Goal: Task Accomplishment & Management: Use online tool/utility

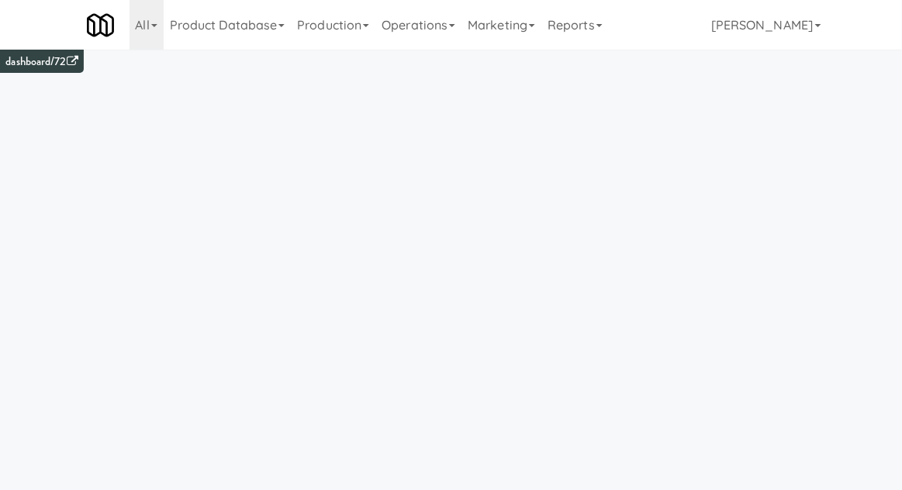
click at [409, 29] on link "Operations" at bounding box center [418, 25] width 86 height 50
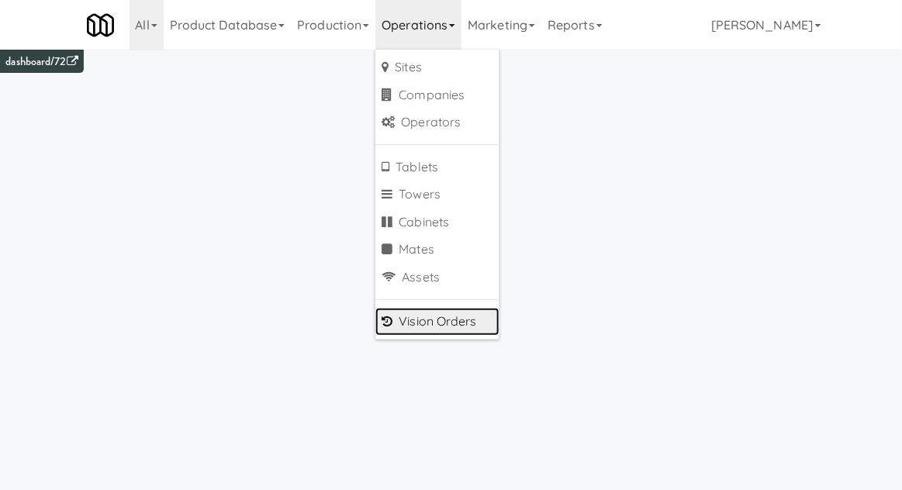
click at [409, 321] on link "Vision Orders" at bounding box center [437, 322] width 124 height 28
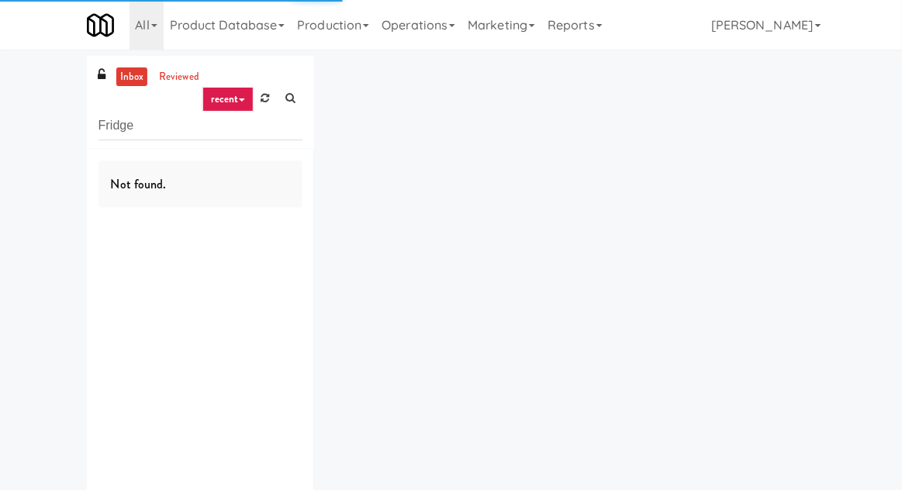
type input "Fridge"
click at [7, 104] on div "inbox reviewed recent all unclear take inventory issue suspicious failed recent…" at bounding box center [451, 302] width 902 height 492
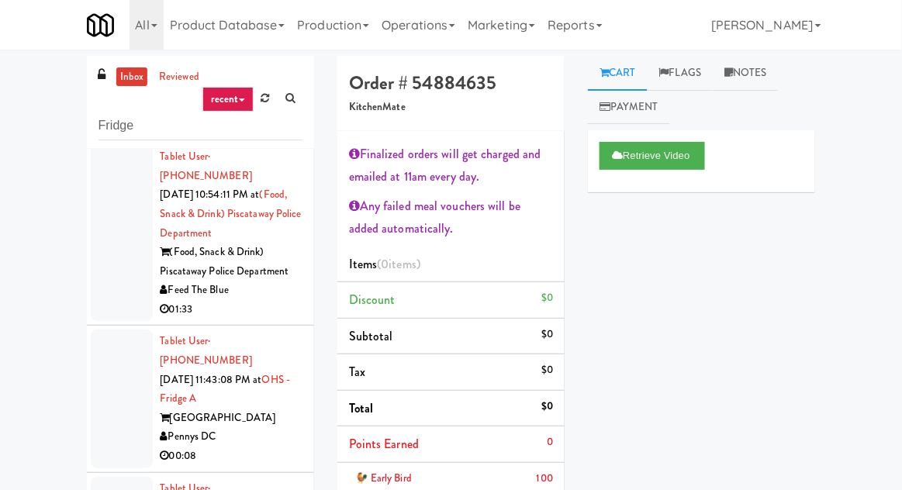
click at [127, 84] on link "inbox" at bounding box center [132, 76] width 32 height 19
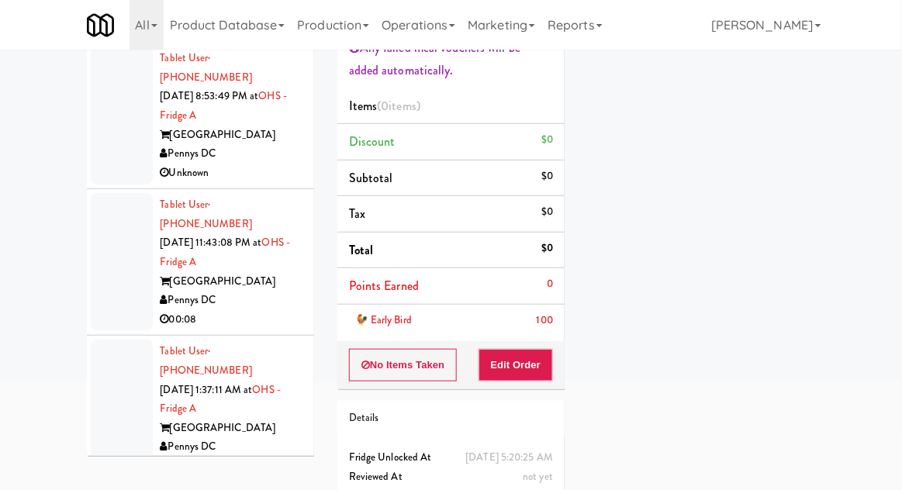
scroll to position [537, 0]
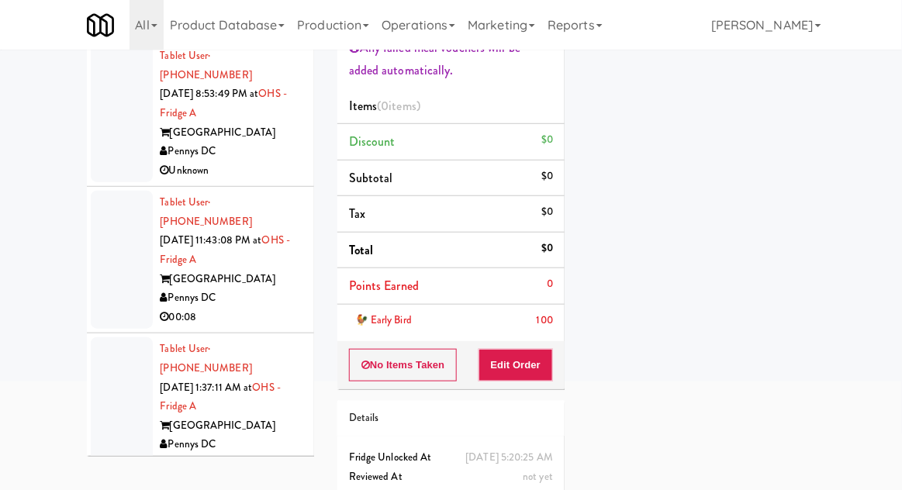
click at [128, 337] on div at bounding box center [122, 406] width 62 height 138
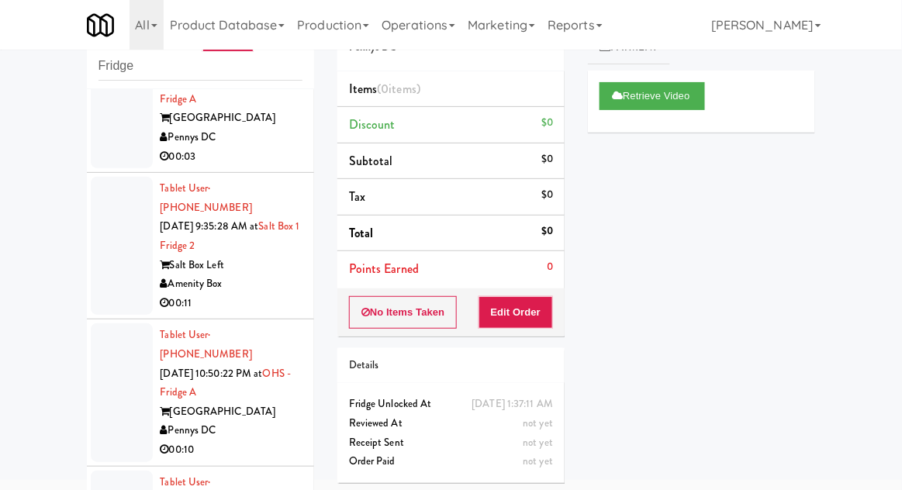
scroll to position [1509, 0]
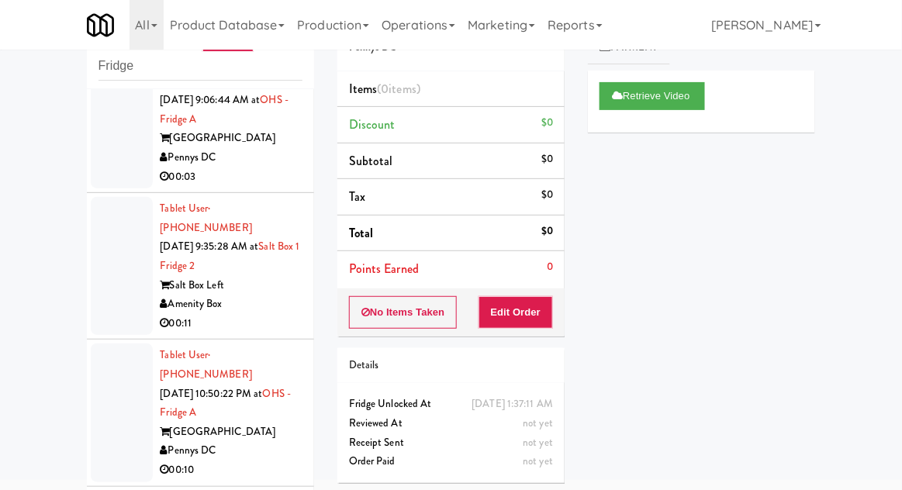
click at [113, 344] on div at bounding box center [122, 413] width 62 height 138
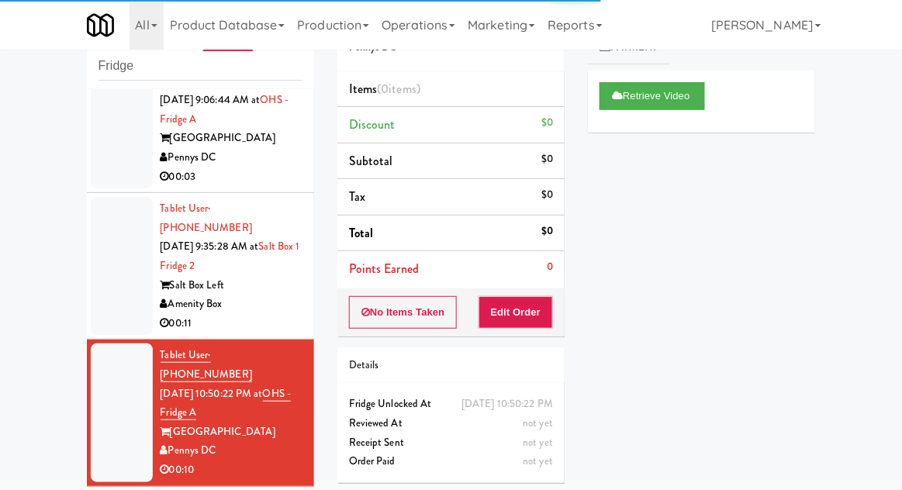
scroll to position [1573, 0]
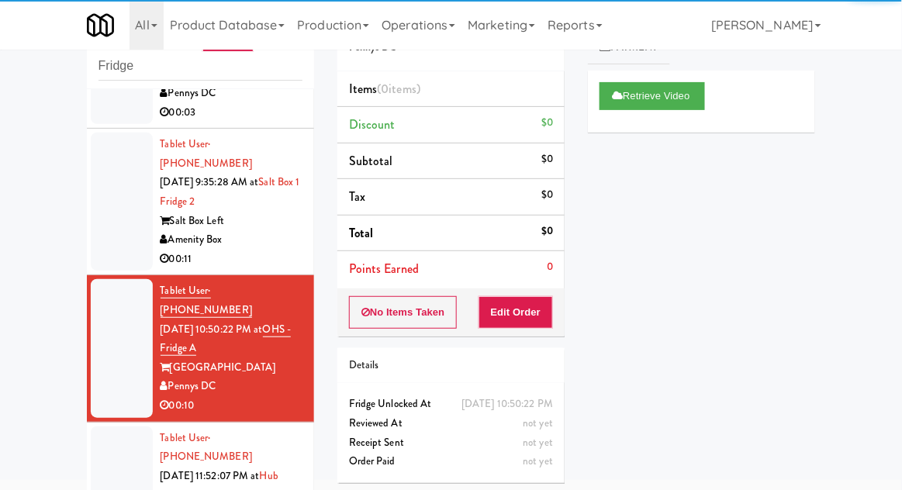
click at [109, 426] on div at bounding box center [122, 495] width 62 height 138
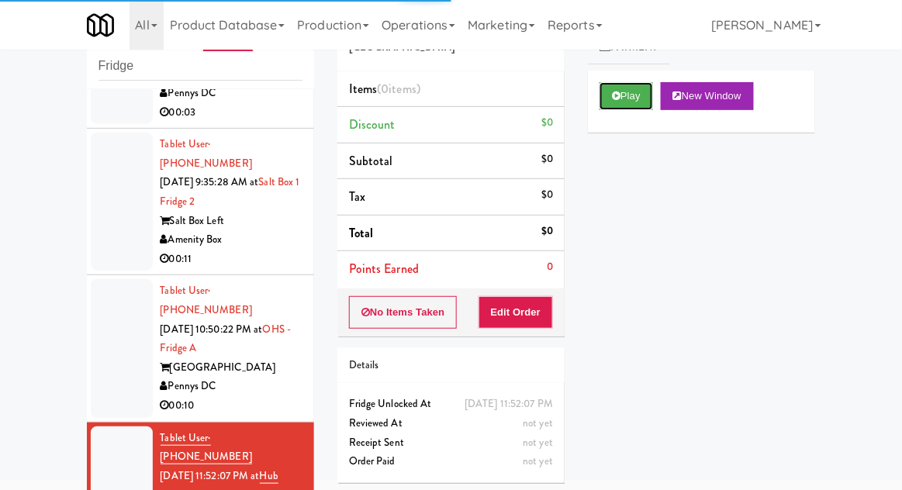
click at [599, 108] on button "Play" at bounding box center [626, 96] width 54 height 28
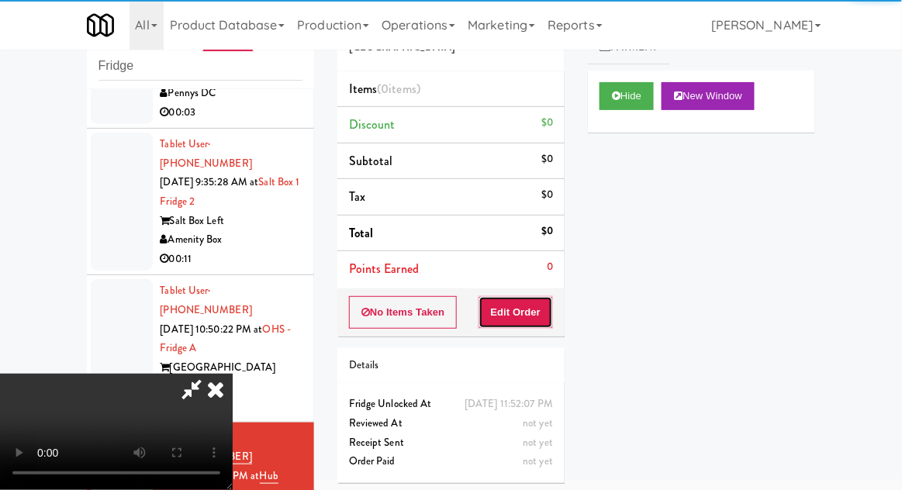
click at [507, 316] on button "Edit Order" at bounding box center [515, 312] width 75 height 33
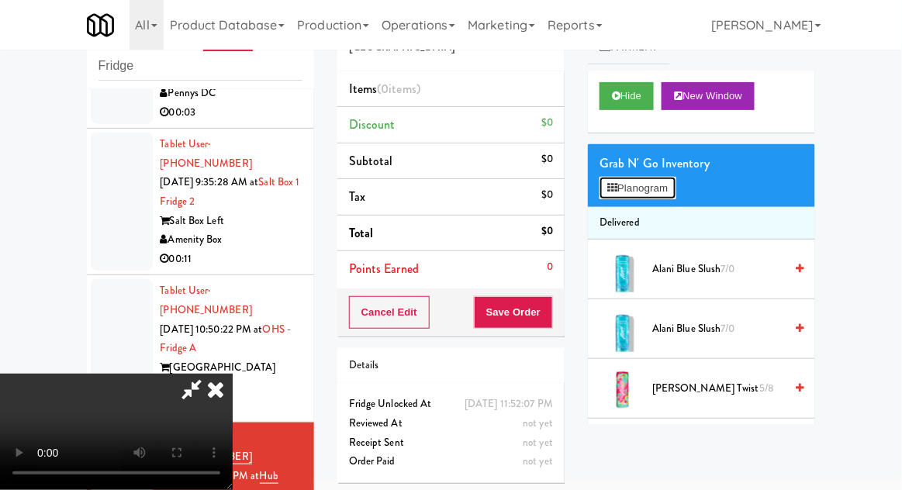
click at [675, 184] on button "Planogram" at bounding box center [637, 188] width 76 height 23
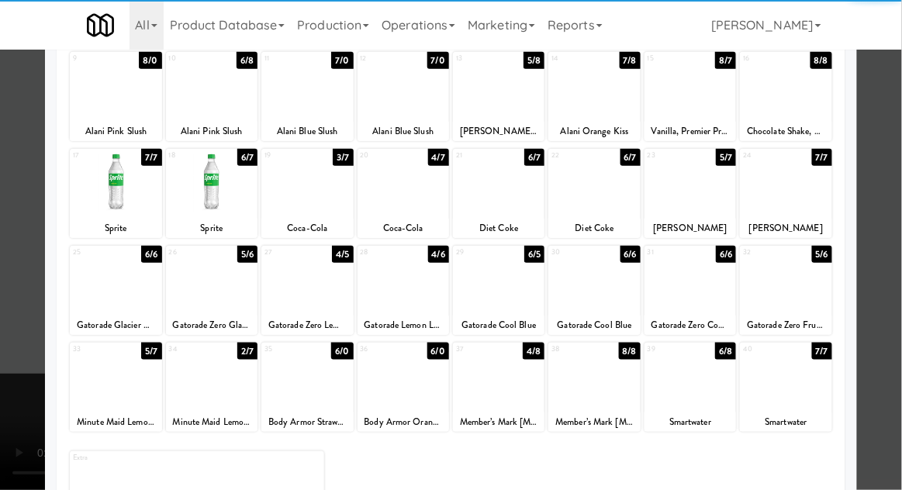
scroll to position [195, 0]
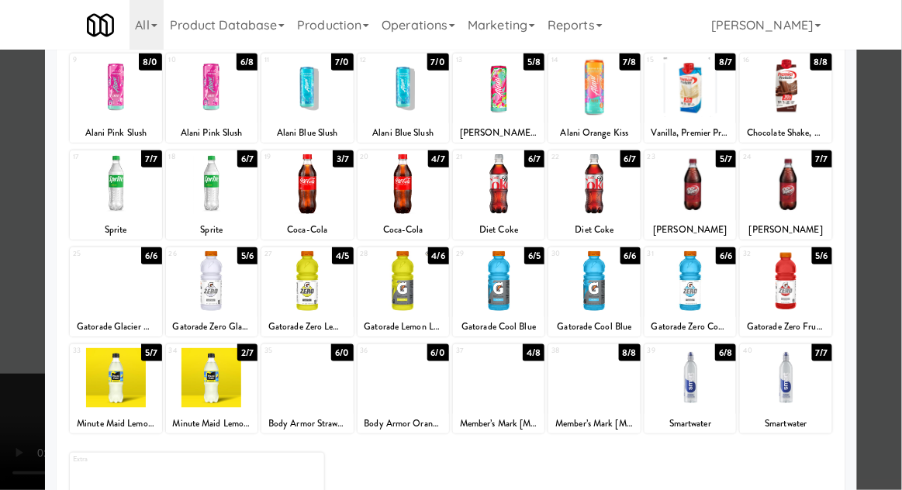
click at [395, 386] on div at bounding box center [402, 378] width 91 height 60
click at [890, 102] on div at bounding box center [451, 245] width 902 height 490
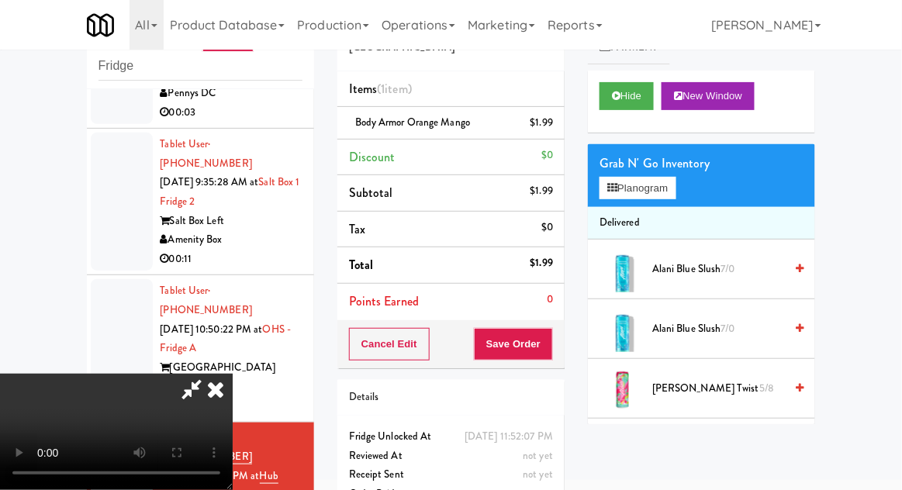
scroll to position [57, 0]
click at [551, 344] on button "Save Order" at bounding box center [513, 344] width 79 height 33
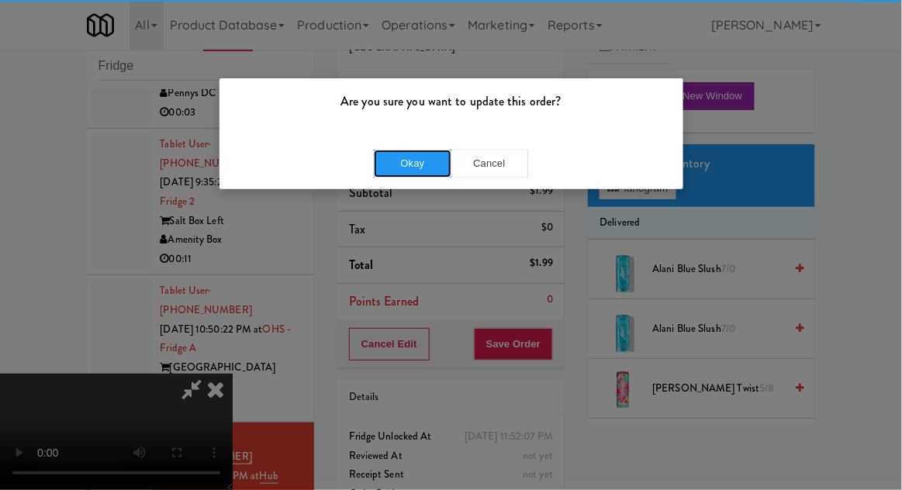
click at [425, 159] on button "Okay" at bounding box center [413, 164] width 78 height 28
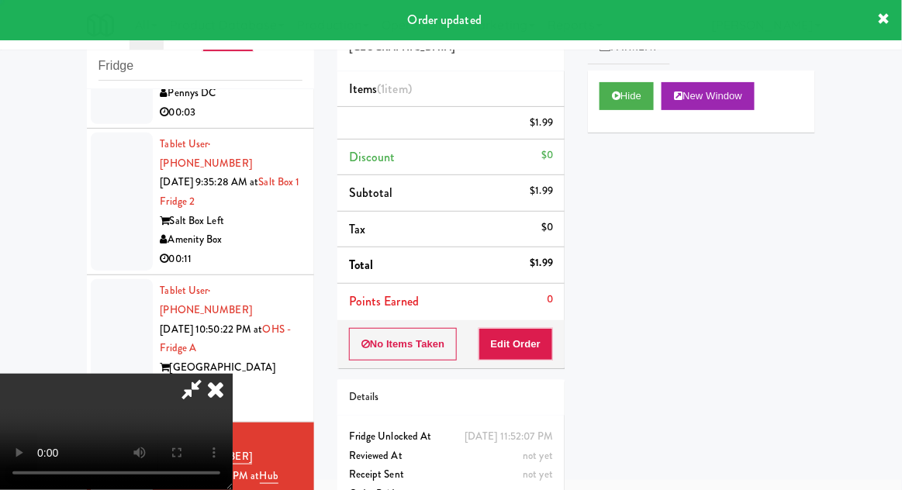
scroll to position [0, 0]
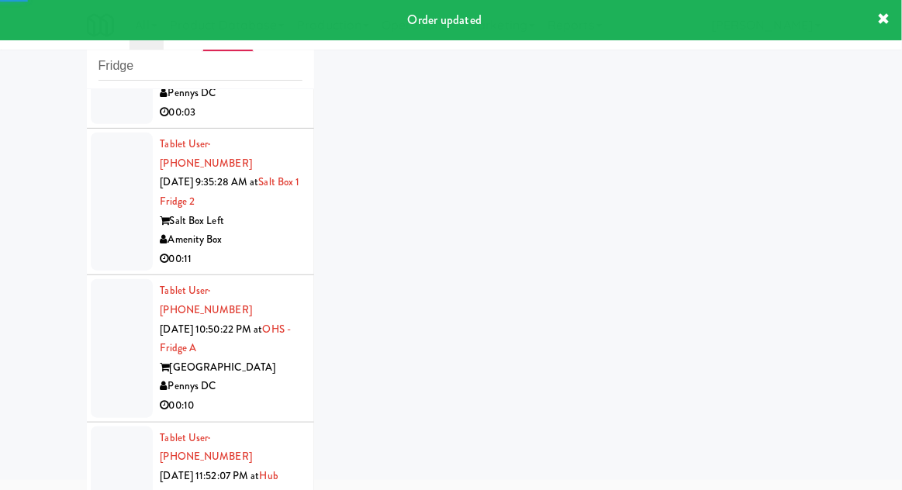
scroll to position [1611, 0]
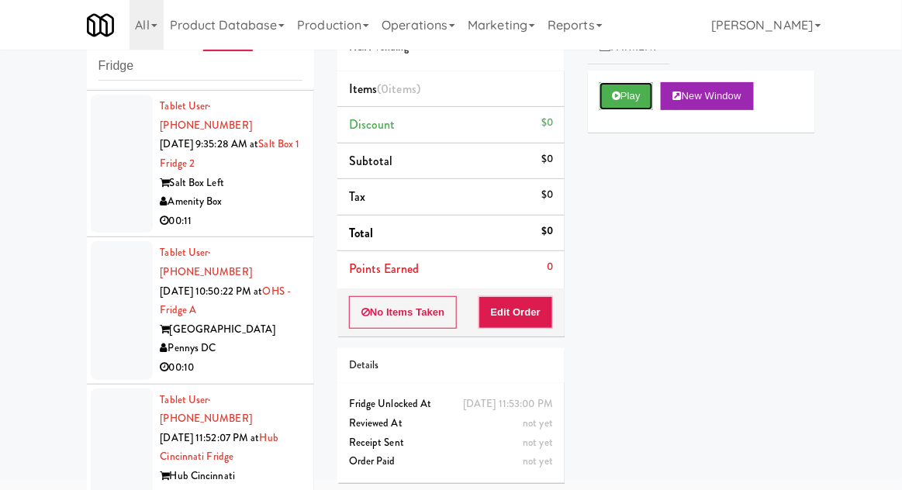
click at [613, 99] on icon at bounding box center [616, 96] width 9 height 10
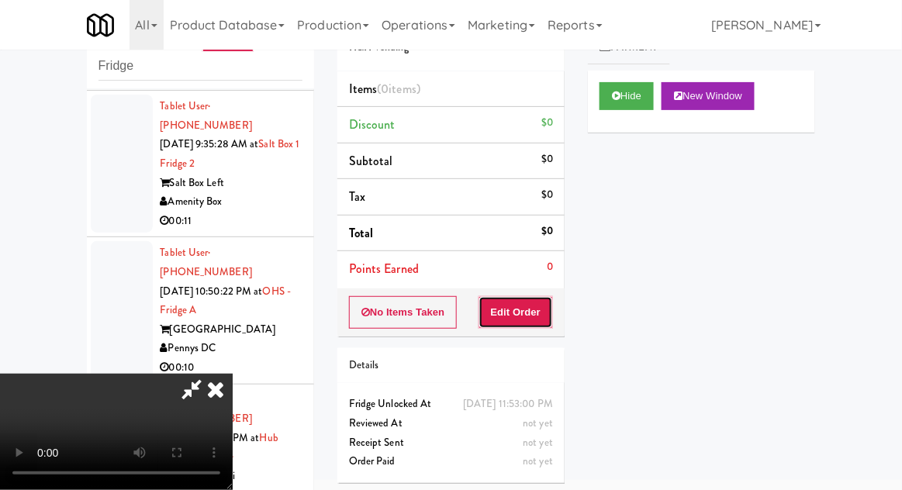
click at [522, 321] on button "Edit Order" at bounding box center [515, 312] width 75 height 33
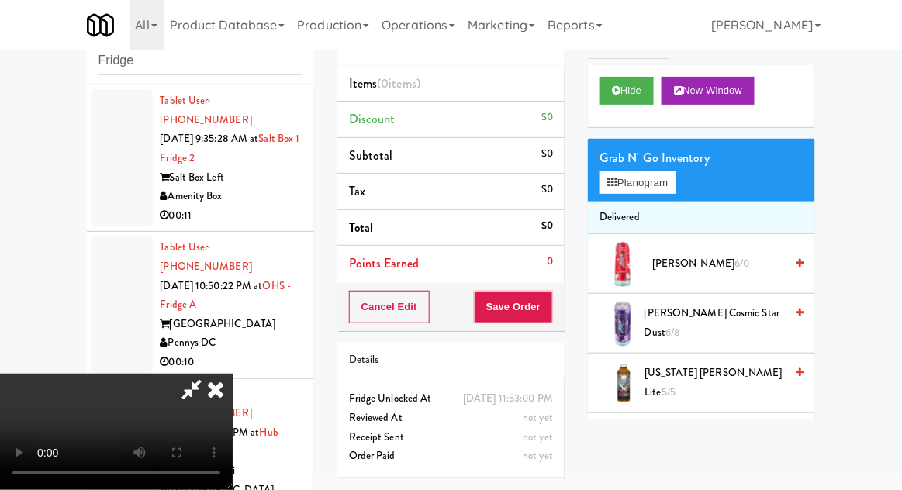
scroll to position [0, 0]
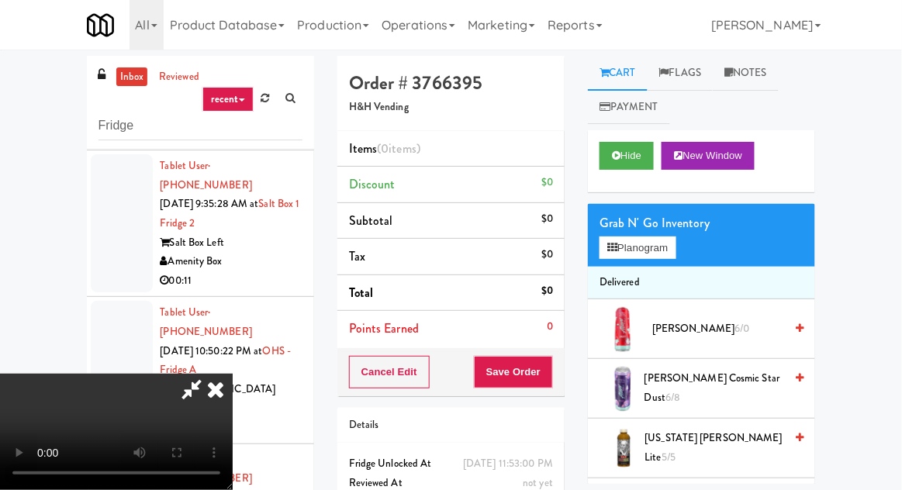
click at [124, 84] on link "inbox" at bounding box center [132, 76] width 32 height 19
click at [119, 78] on link "inbox" at bounding box center [132, 76] width 32 height 19
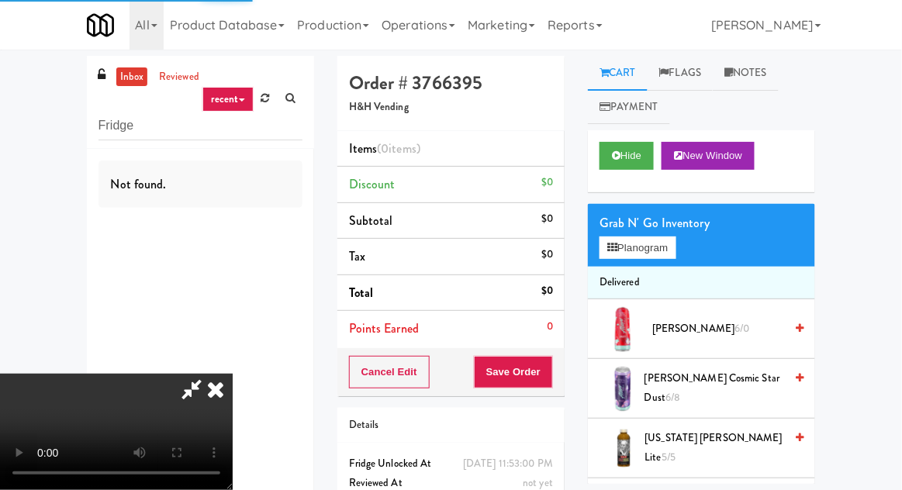
click at [217, 393] on icon at bounding box center [216, 389] width 34 height 31
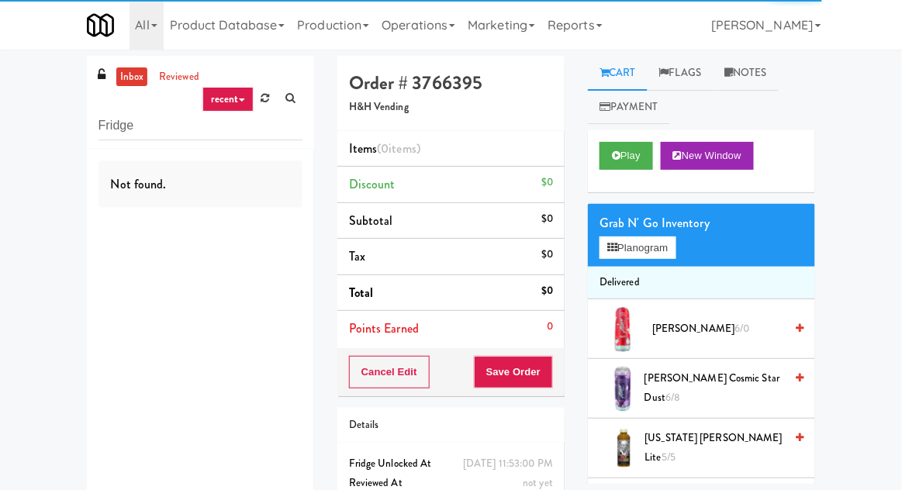
click at [126, 83] on link "inbox" at bounding box center [132, 76] width 32 height 19
